Goal: Information Seeking & Learning: Understand process/instructions

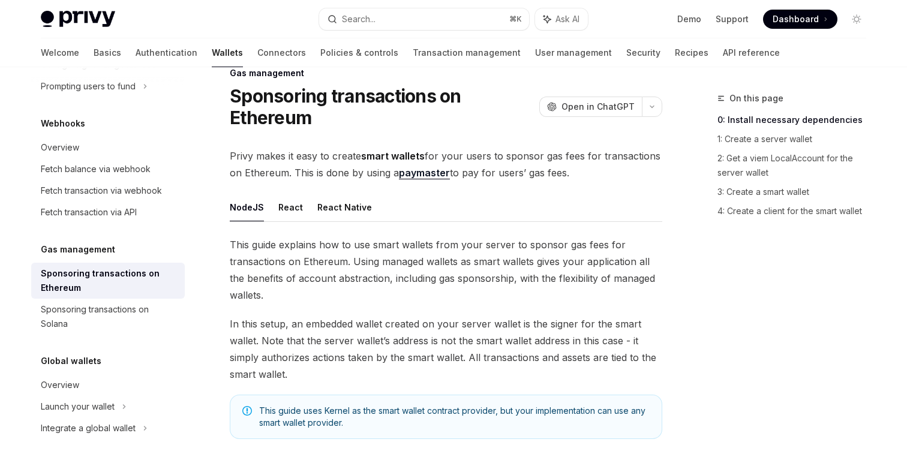
scroll to position [26, 0]
click at [391, 244] on span "This guide explains how to use smart wallets from your server to sponsor gas fe…" at bounding box center [446, 268] width 433 height 67
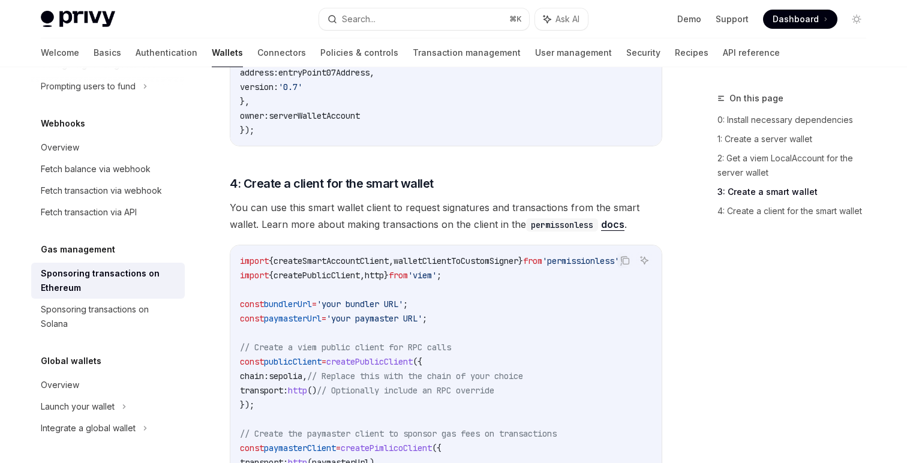
scroll to position [1635, 0]
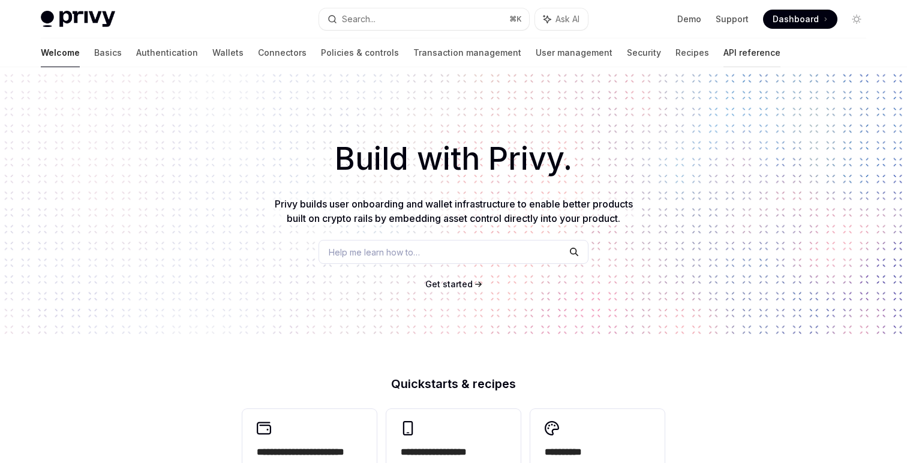
click at [724, 44] on link "API reference" at bounding box center [752, 52] width 57 height 29
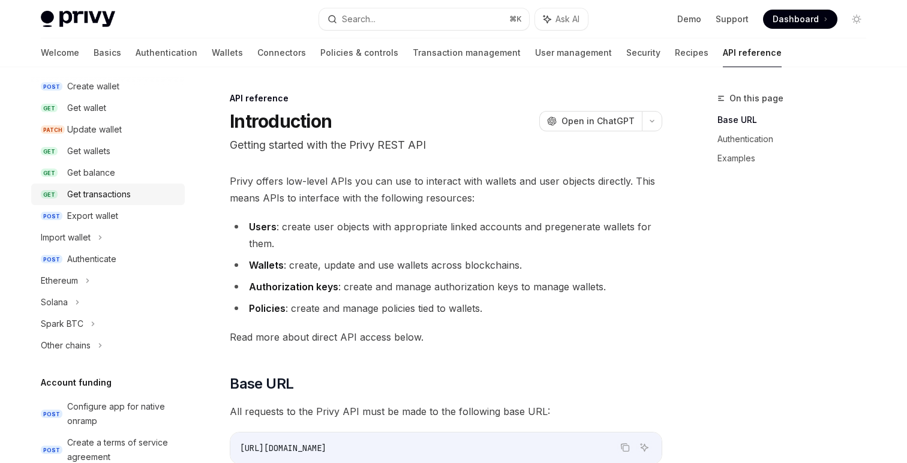
scroll to position [154, 0]
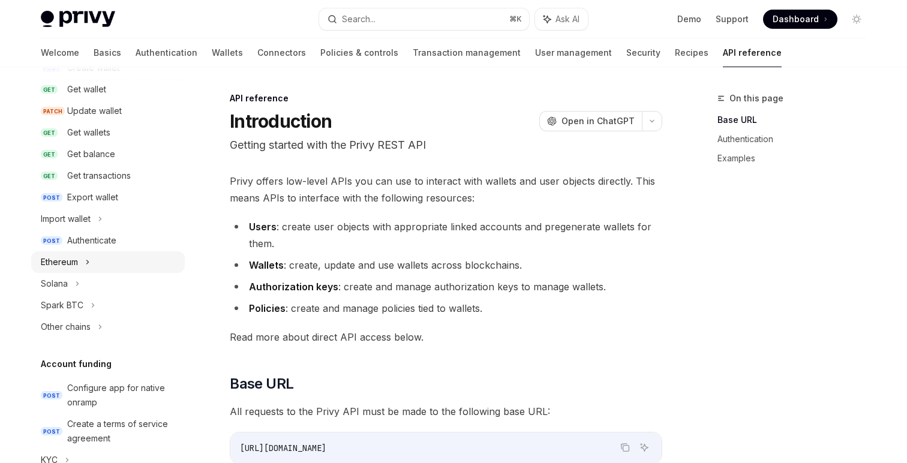
click at [92, 263] on div "Ethereum" at bounding box center [108, 262] width 154 height 22
type textarea "*"
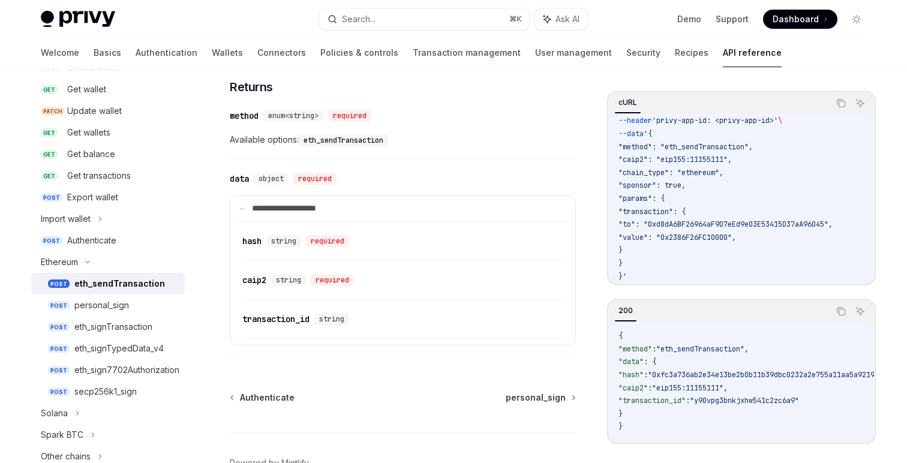
scroll to position [1430, 0]
